Goal: Information Seeking & Learning: Learn about a topic

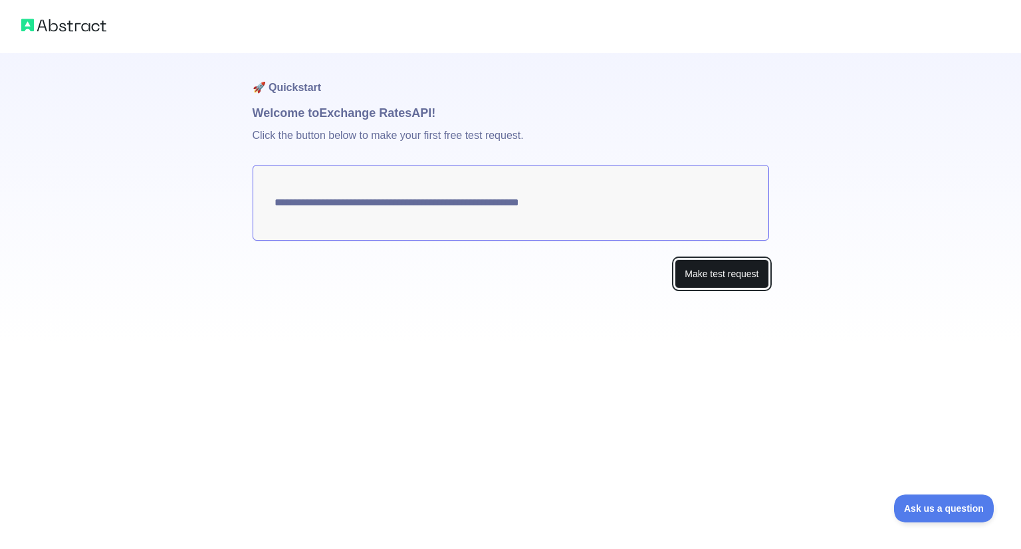
click at [704, 275] on button "Make test request" at bounding box center [722, 274] width 94 height 30
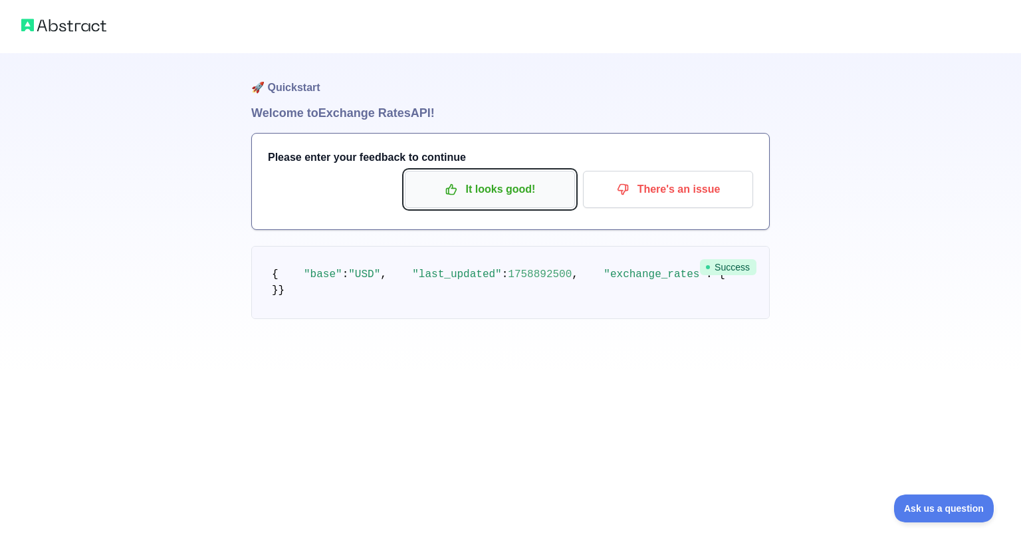
click at [519, 189] on p "It looks good!" at bounding box center [490, 189] width 150 height 23
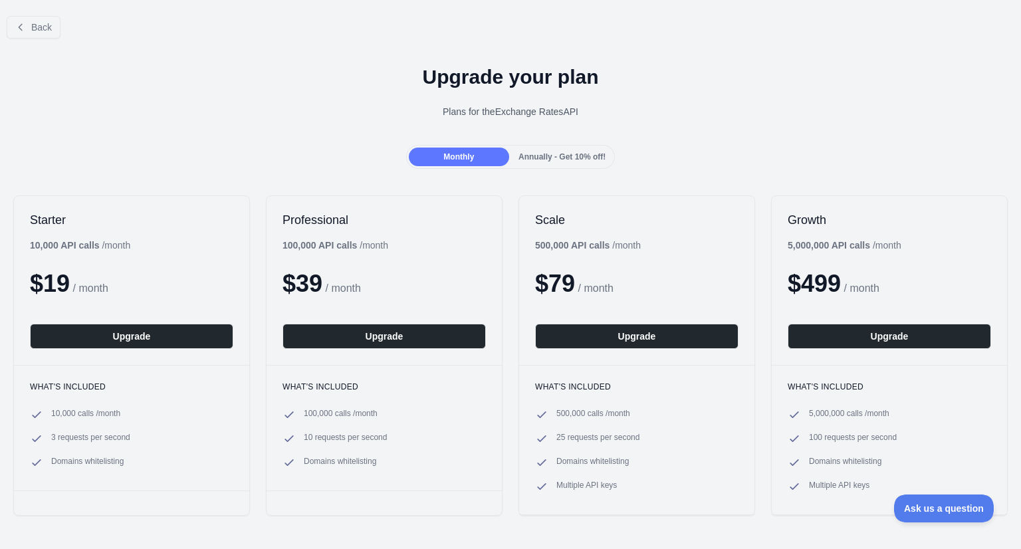
click at [51, 42] on div "Back" at bounding box center [510, 27] width 1021 height 44
click at [47, 35] on button "Back" at bounding box center [34, 27] width 54 height 23
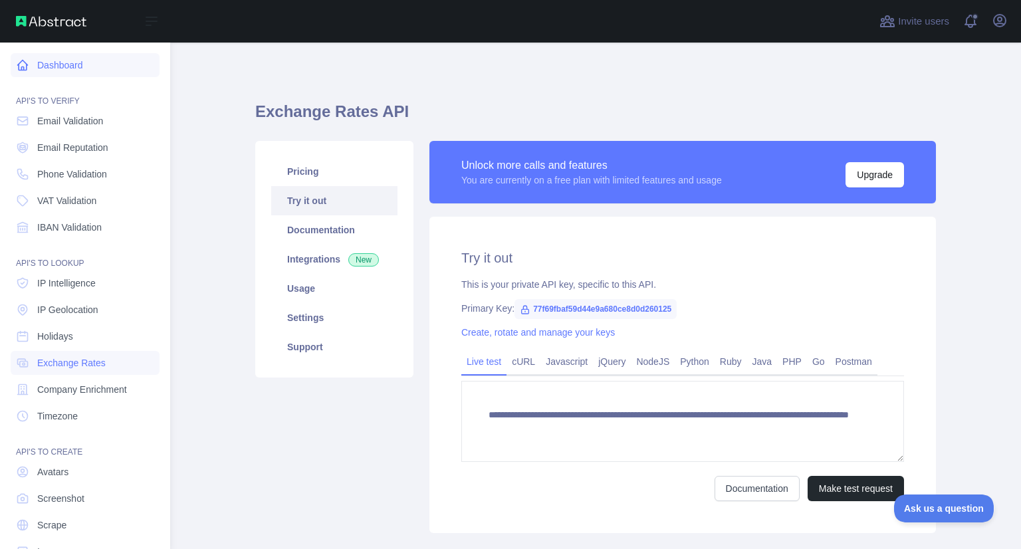
click at [70, 75] on link "Dashboard" at bounding box center [85, 65] width 149 height 24
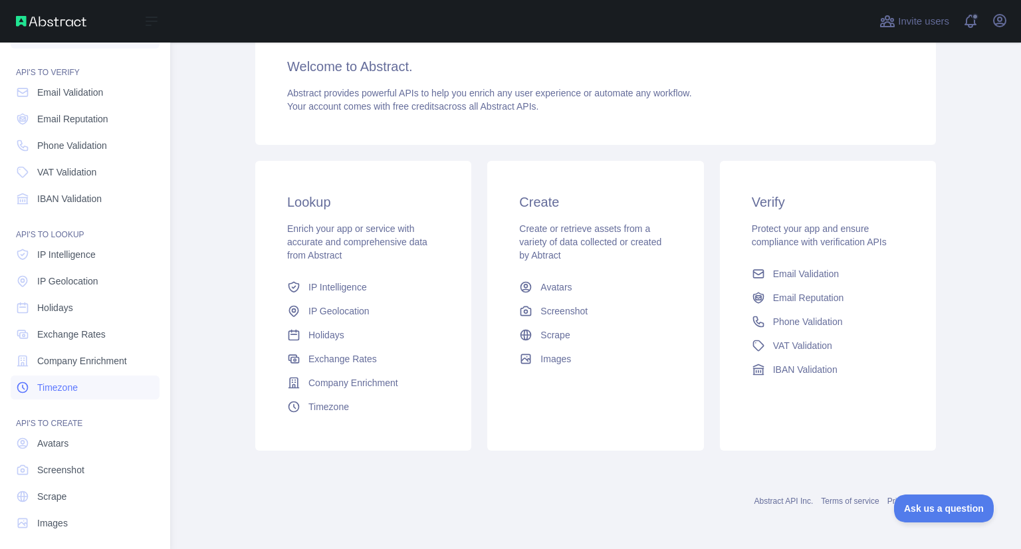
scroll to position [36, 0]
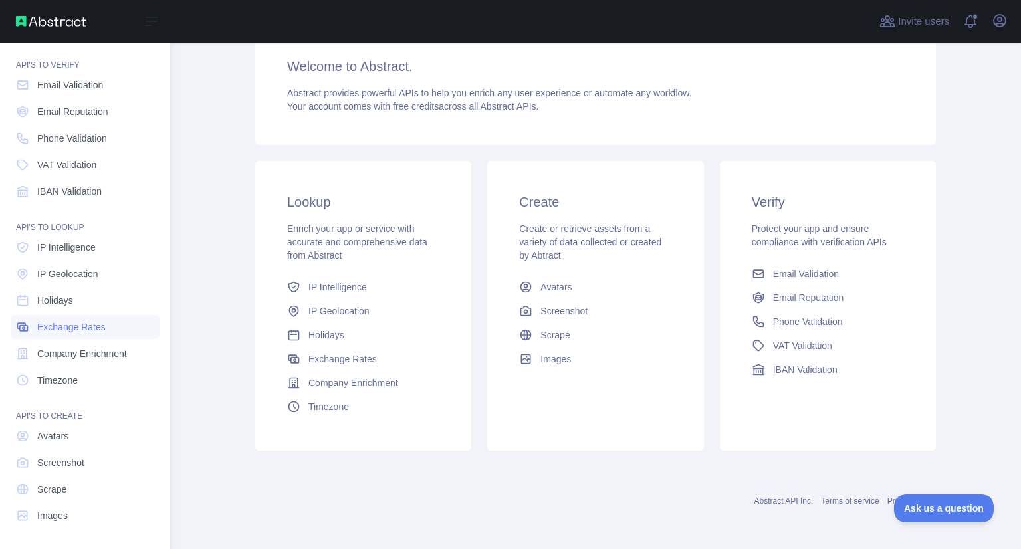
click at [92, 336] on link "Exchange Rates" at bounding box center [85, 327] width 149 height 24
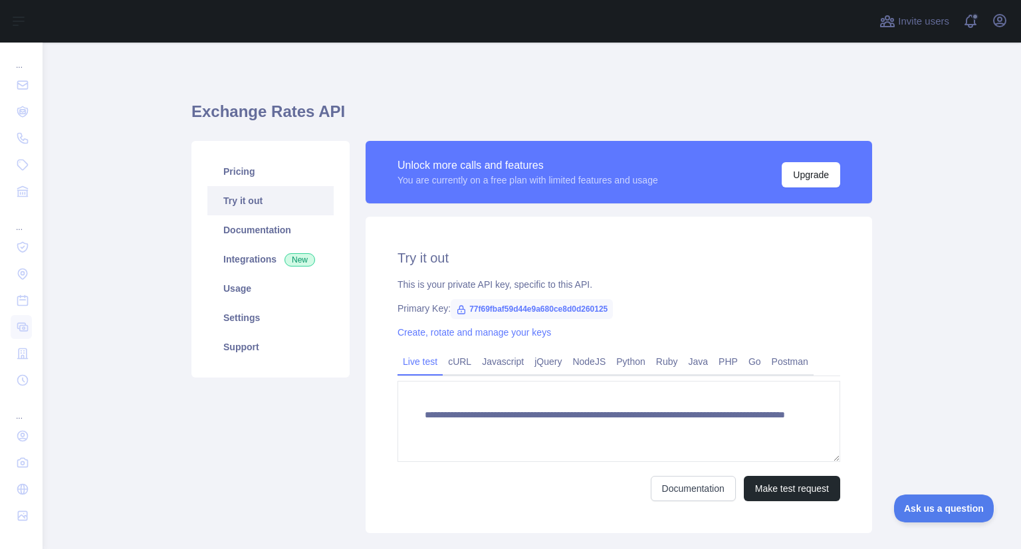
click at [601, 306] on span "77f69fbaf59d44e9a680ce8d0d260125" at bounding box center [532, 309] width 162 height 20
copy span "77f69fbaf59d44e9a680ce8d0d260125"
click at [602, 310] on span "77f69fbaf59d44e9a680ce8d0d260125" at bounding box center [532, 309] width 162 height 20
drag, startPoint x: 602, startPoint y: 310, endPoint x: 459, endPoint y: 313, distance: 143.0
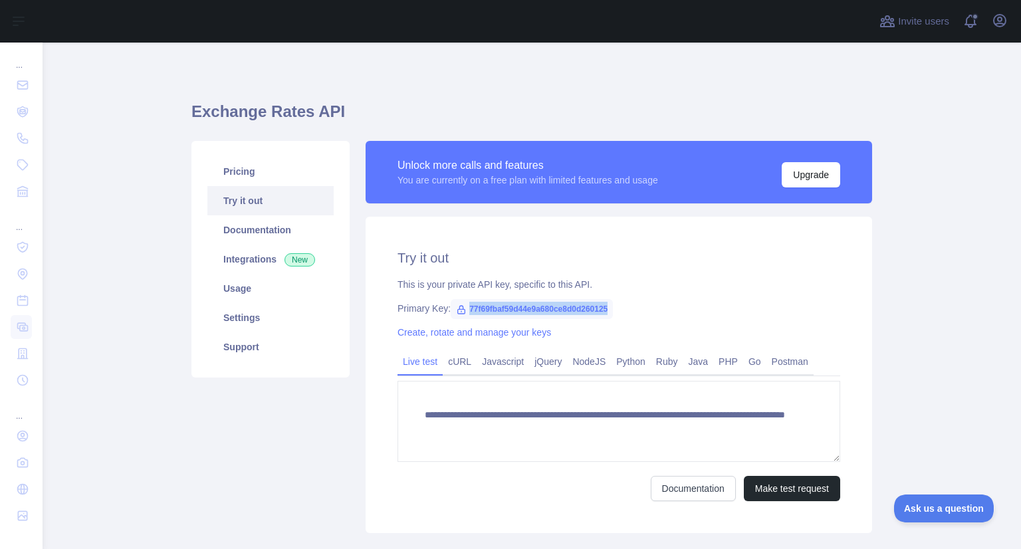
click at [459, 313] on span "77f69fbaf59d44e9a680ce8d0d260125" at bounding box center [532, 309] width 162 height 20
copy span "77f69fbaf59d44e9a680ce8d0d260125"
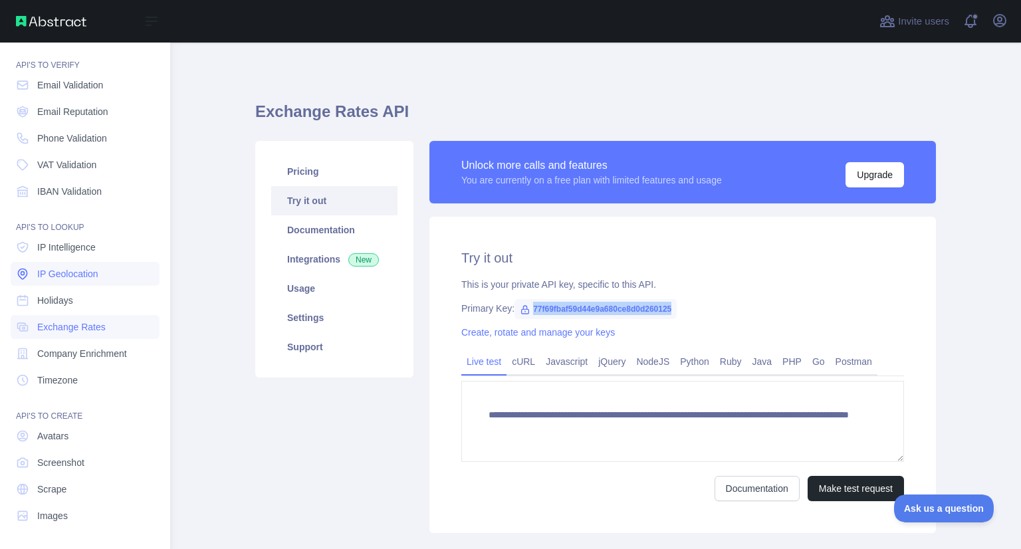
click at [74, 275] on span "IP Geolocation" at bounding box center [67, 273] width 61 height 13
click at [84, 250] on span "IP Intelligence" at bounding box center [66, 247] width 59 height 13
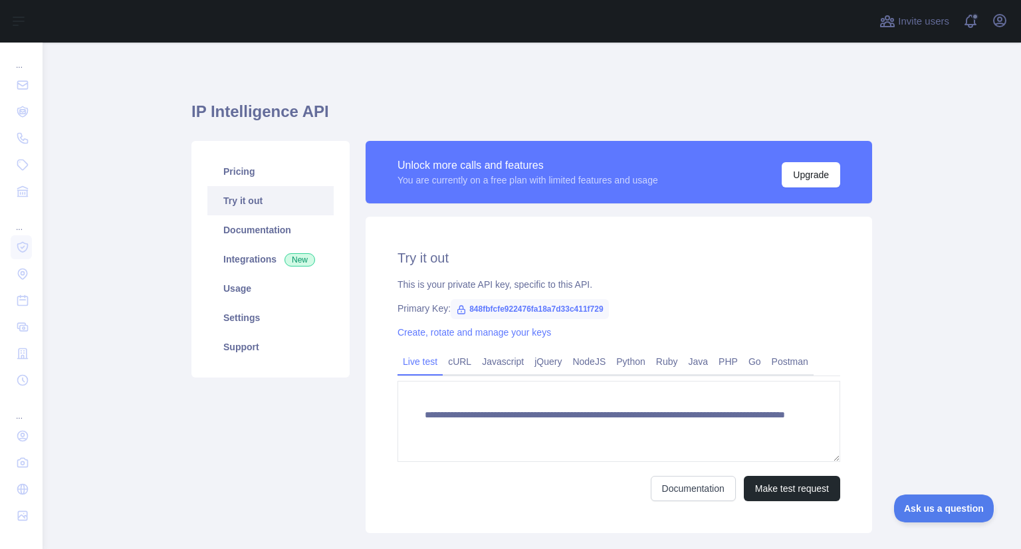
scroll to position [82, 0]
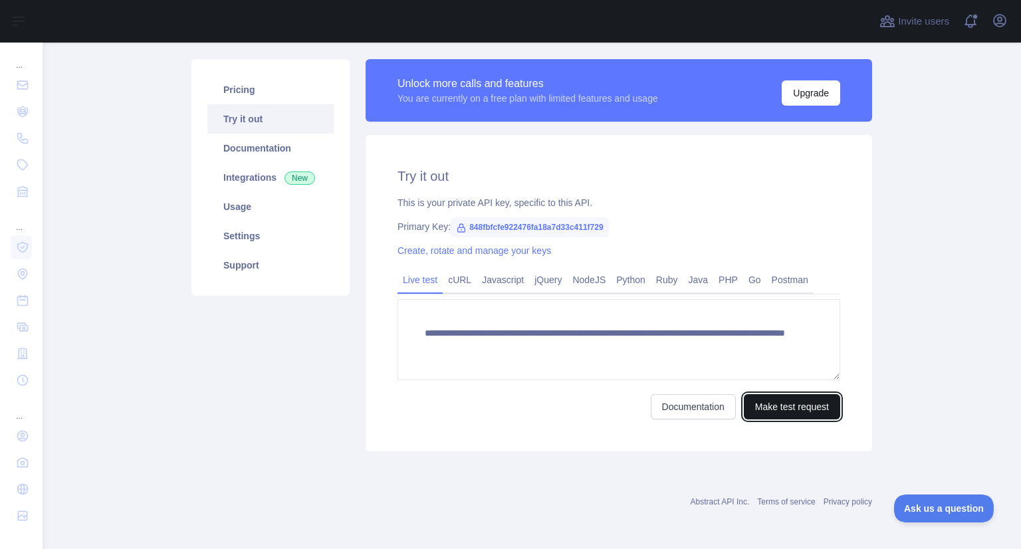
click at [785, 413] on button "Make test request" at bounding box center [792, 406] width 96 height 25
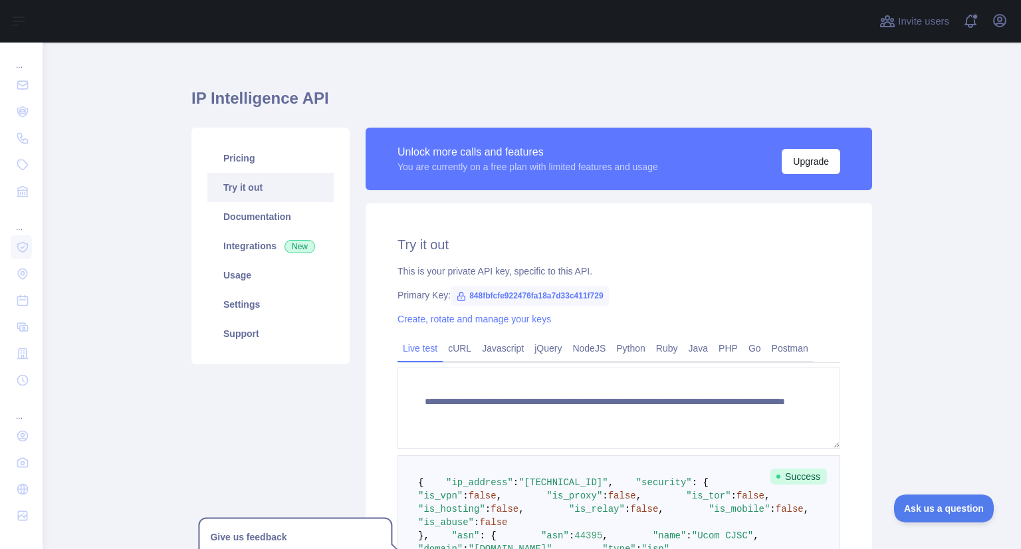
scroll to position [0, 0]
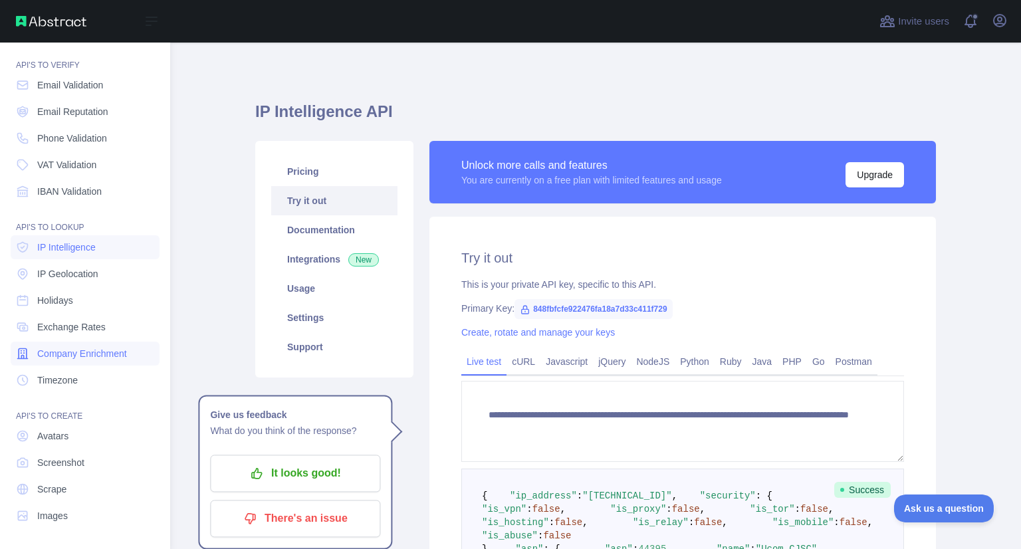
click at [104, 352] on span "Company Enrichment" at bounding box center [82, 353] width 90 height 13
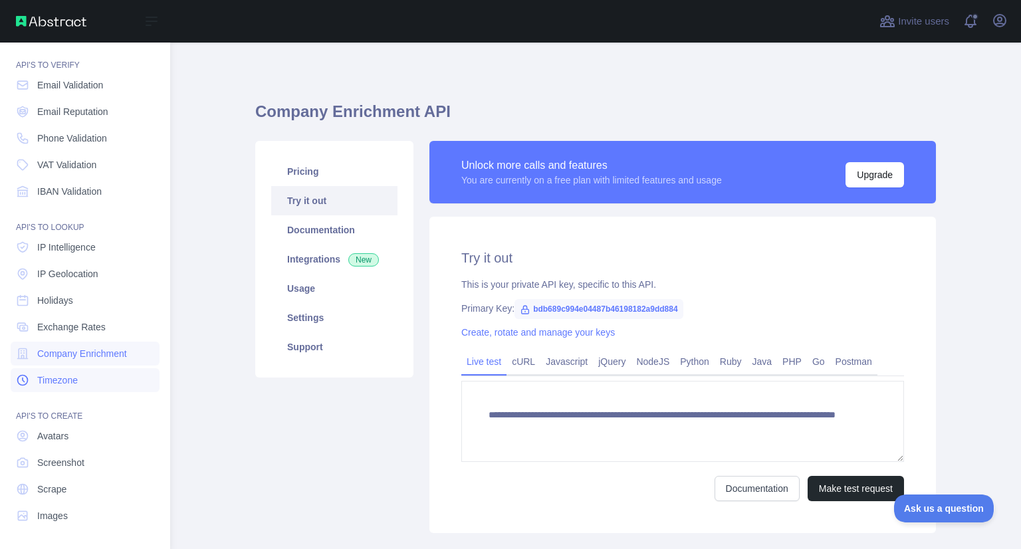
click at [98, 376] on link "Timezone" at bounding box center [85, 380] width 149 height 24
click at [83, 438] on link "Avatars" at bounding box center [85, 436] width 149 height 24
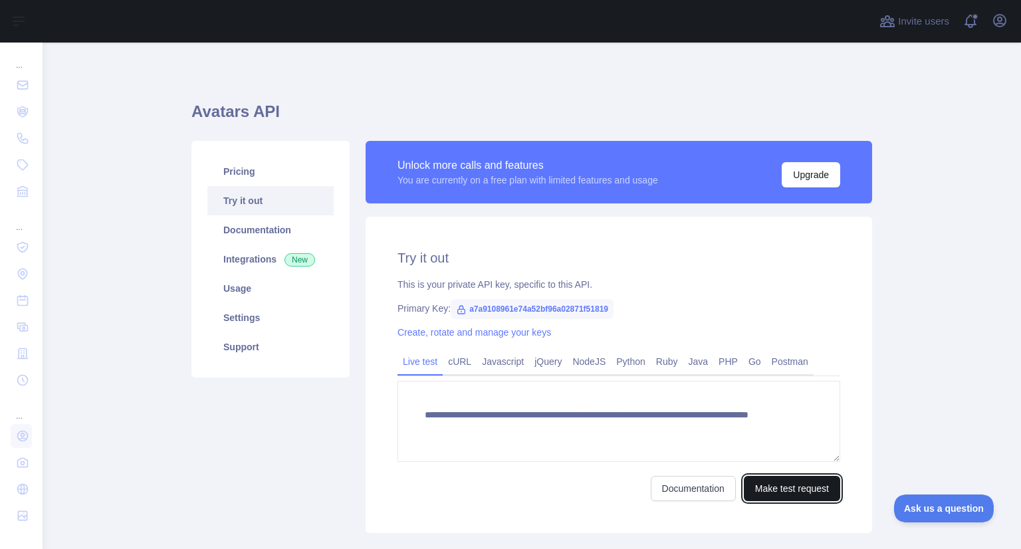
click at [763, 482] on button "Make test request" at bounding box center [792, 488] width 96 height 25
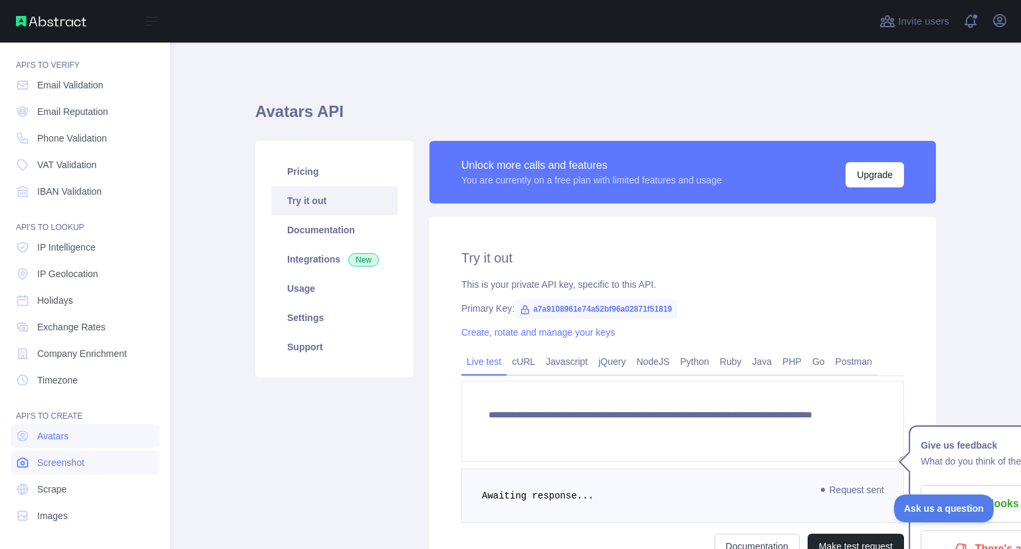
click at [82, 467] on span "Screenshot" at bounding box center [60, 462] width 47 height 13
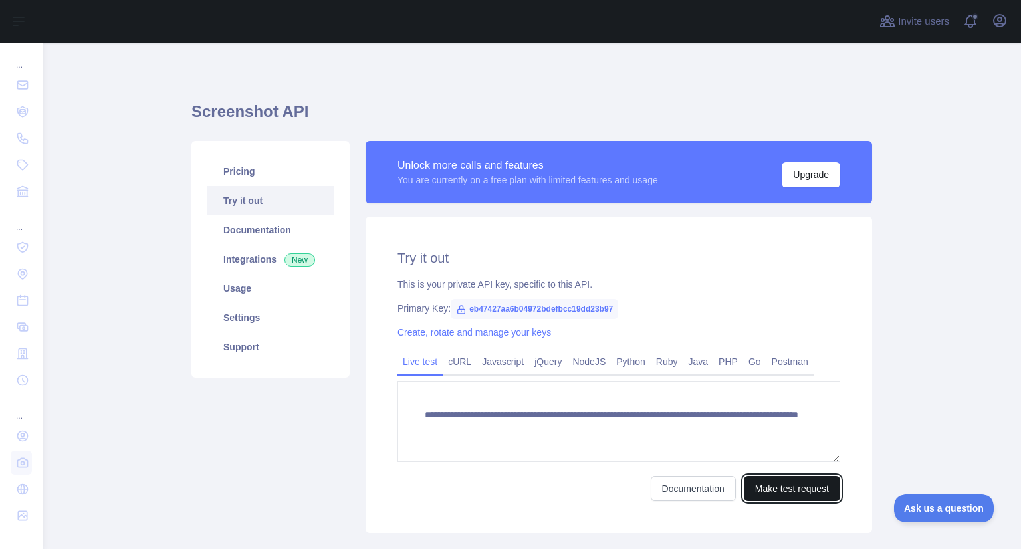
click at [776, 481] on button "Make test request" at bounding box center [792, 488] width 96 height 25
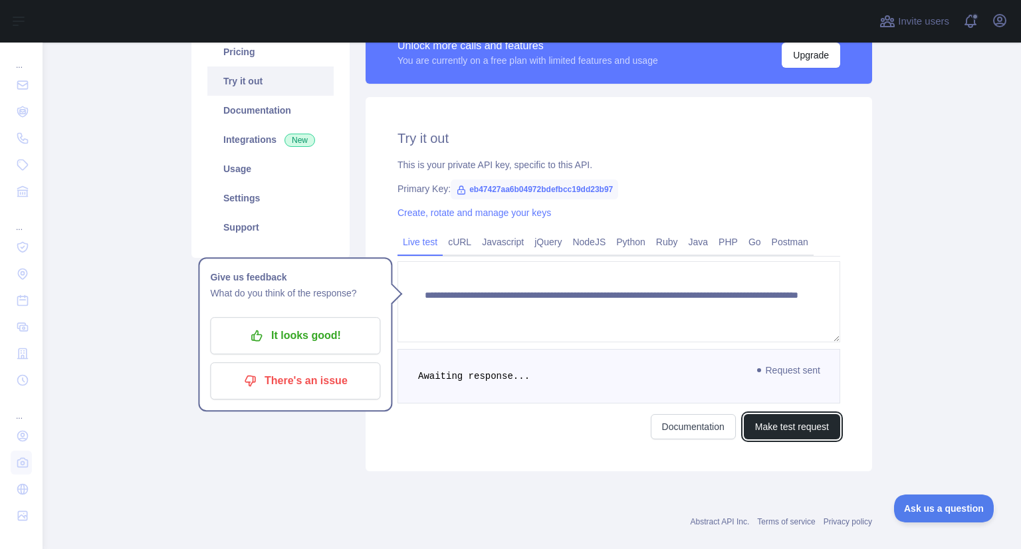
scroll to position [124, 0]
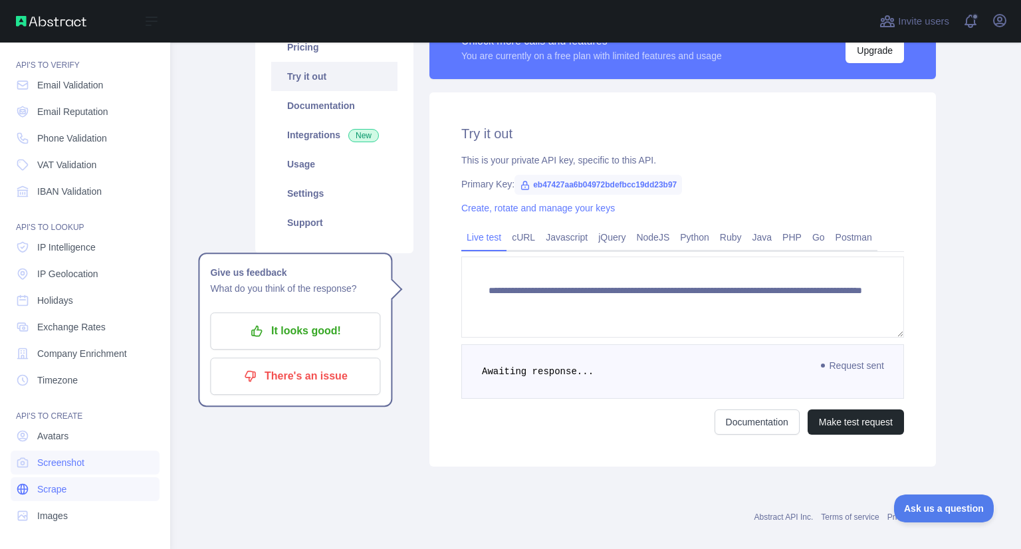
click at [82, 493] on link "Scrape" at bounding box center [85, 489] width 149 height 24
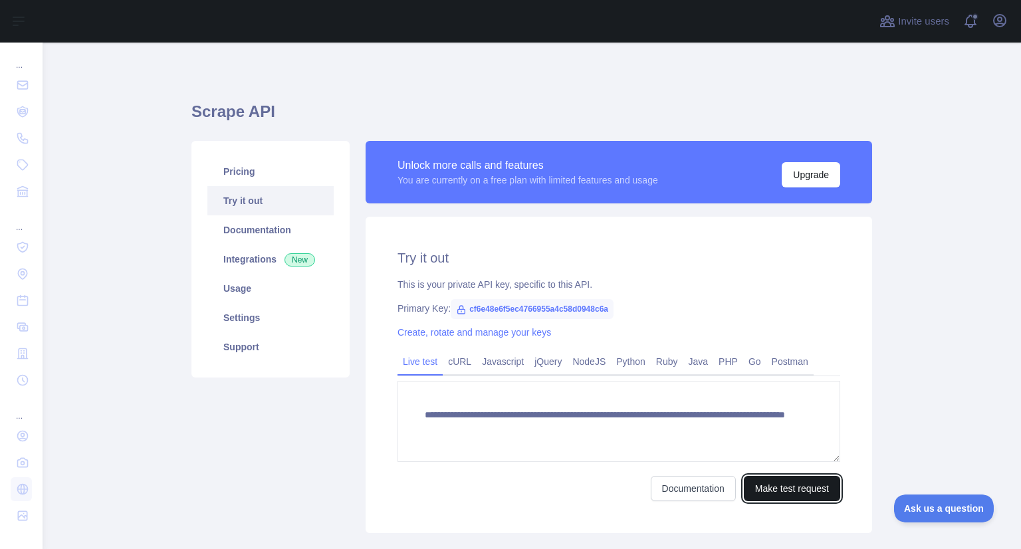
click at [779, 484] on button "Make test request" at bounding box center [792, 488] width 96 height 25
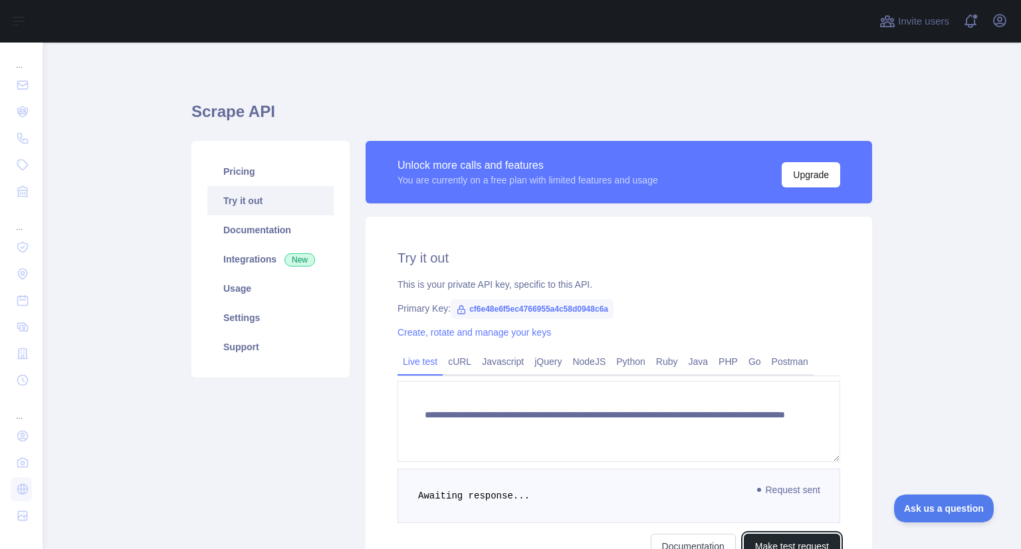
scroll to position [139, 0]
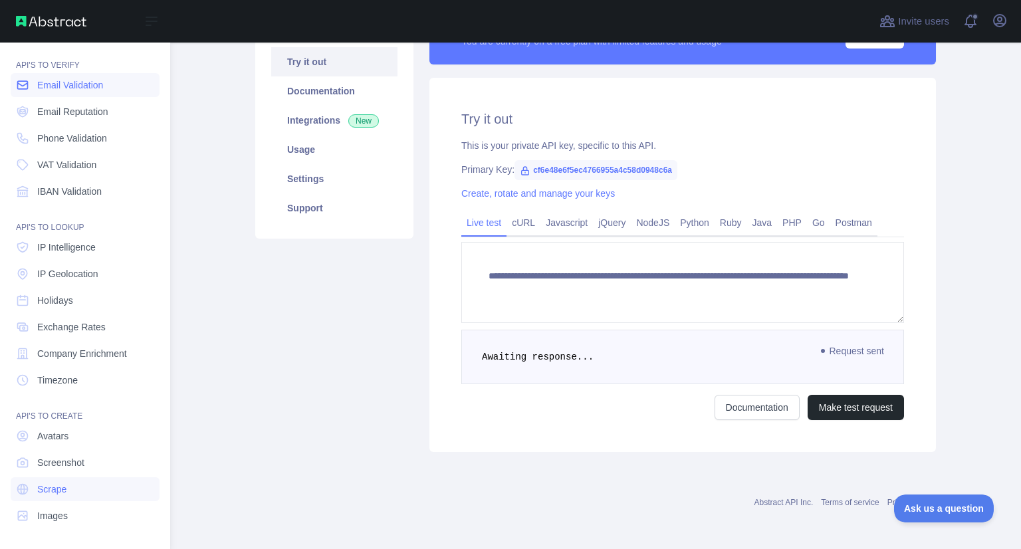
click at [94, 80] on span "Email Validation" at bounding box center [70, 84] width 66 height 13
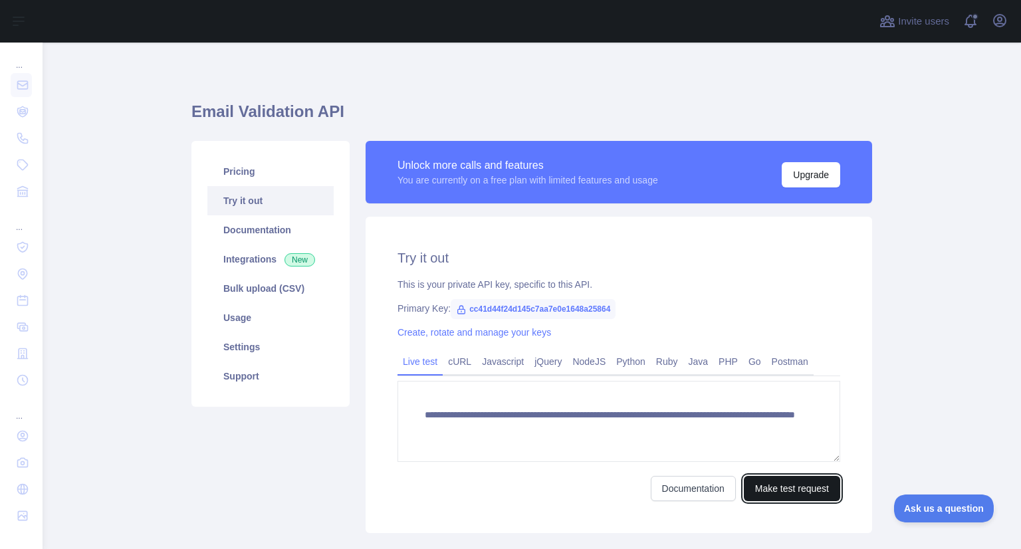
click at [785, 494] on button "Make test request" at bounding box center [792, 488] width 96 height 25
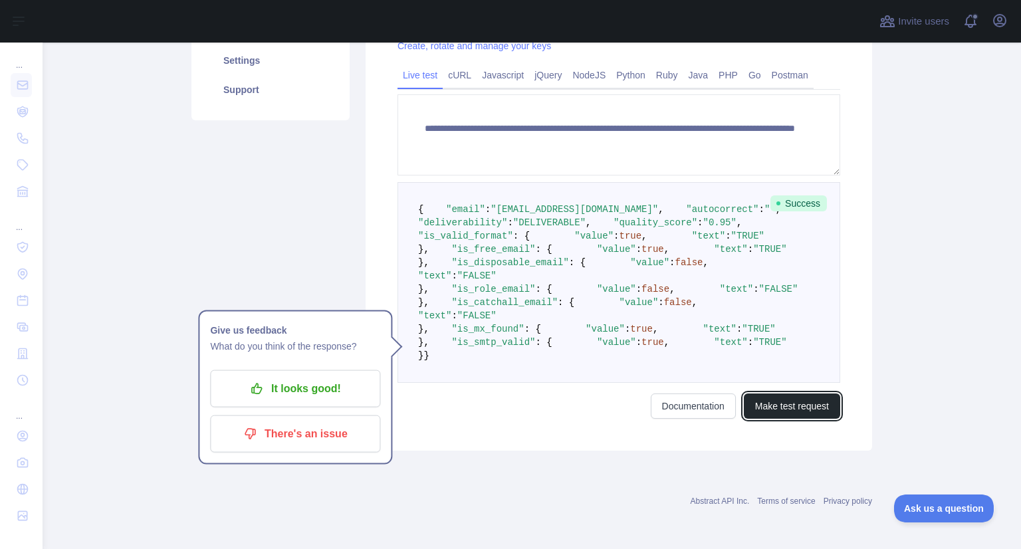
scroll to position [578, 0]
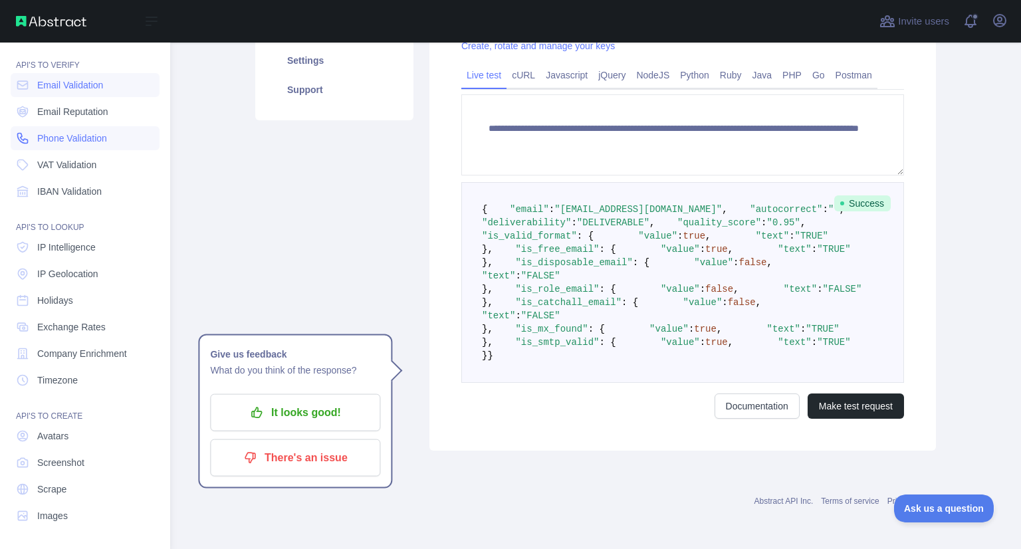
click at [66, 139] on span "Phone Validation" at bounding box center [72, 138] width 70 height 13
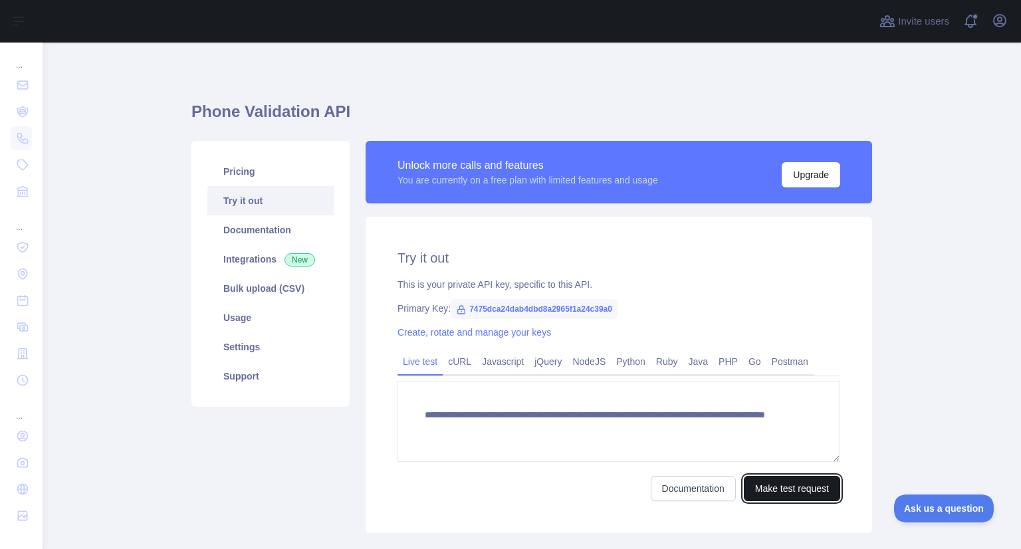
click at [806, 491] on button "Make test request" at bounding box center [792, 488] width 96 height 25
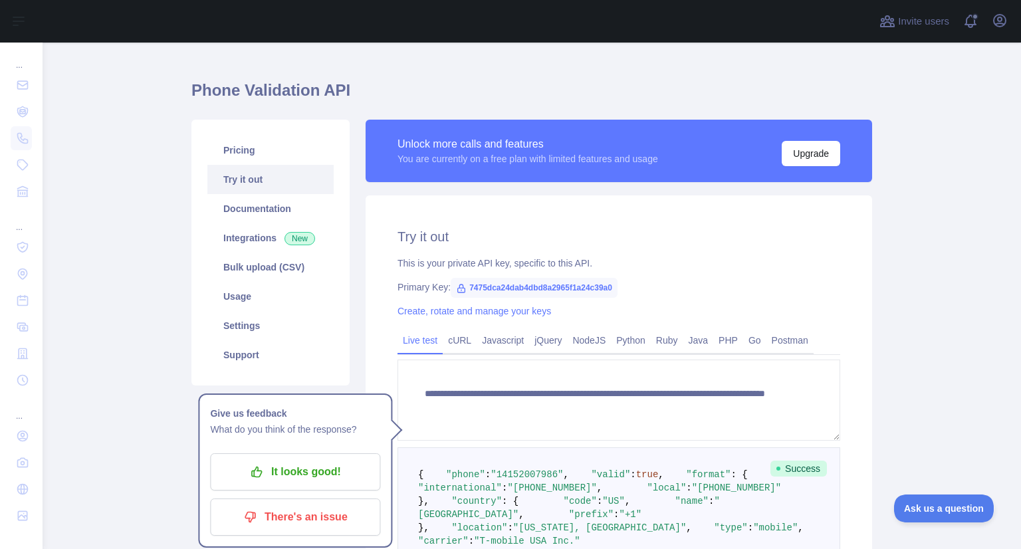
scroll to position [17, 0]
